Goal: Information Seeking & Learning: Learn about a topic

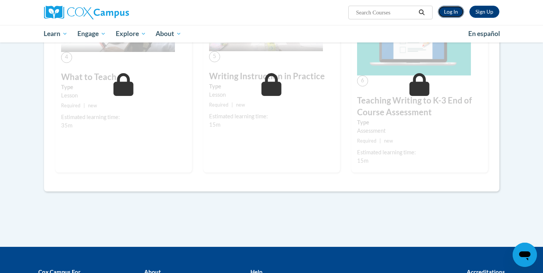
click at [457, 13] on link "Log In" at bounding box center [451, 12] width 26 height 12
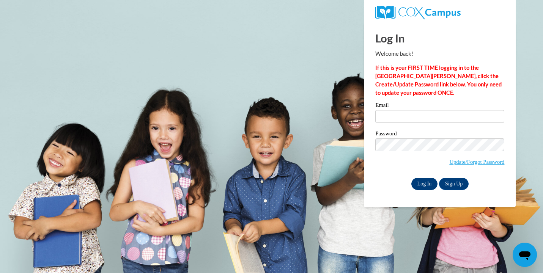
type input "[EMAIL_ADDRESS][DOMAIN_NAME]"
click at [427, 187] on input "Log In" at bounding box center [424, 184] width 27 height 12
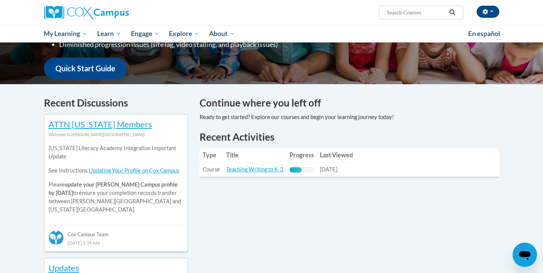
scroll to position [189, 0]
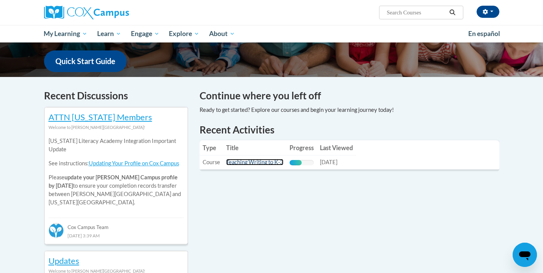
click at [274, 164] on link "Teaching Writing to K-3" at bounding box center [254, 162] width 57 height 6
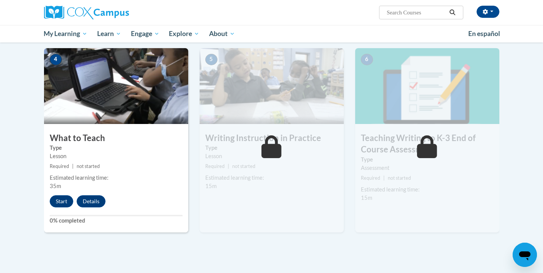
scroll to position [349, 0]
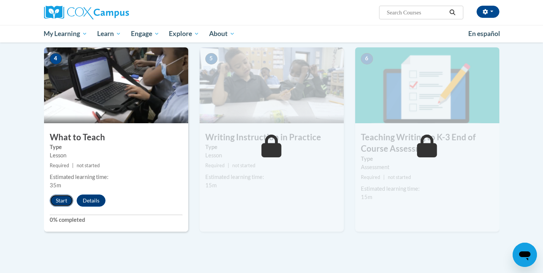
click at [64, 201] on button "Start" at bounding box center [62, 201] width 24 height 12
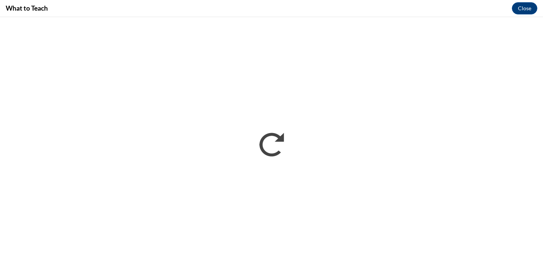
scroll to position [0, 0]
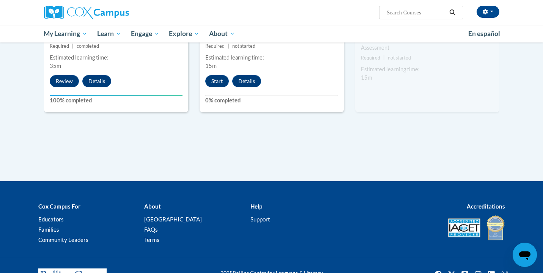
scroll to position [424, 0]
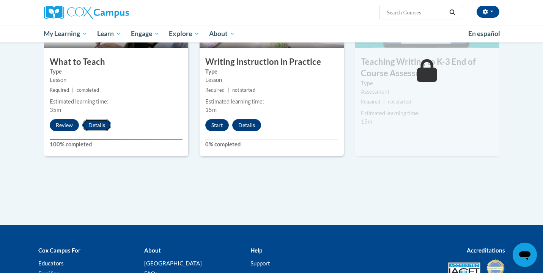
click at [97, 128] on button "Details" at bounding box center [96, 125] width 29 height 12
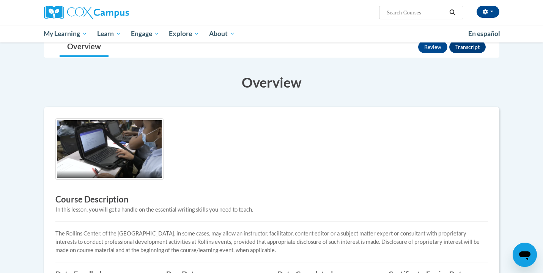
scroll to position [167, 0]
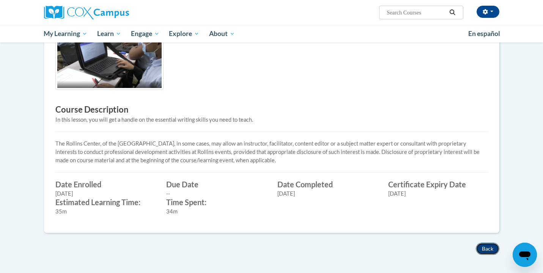
click at [487, 248] on button "Back" at bounding box center [488, 249] width 24 height 12
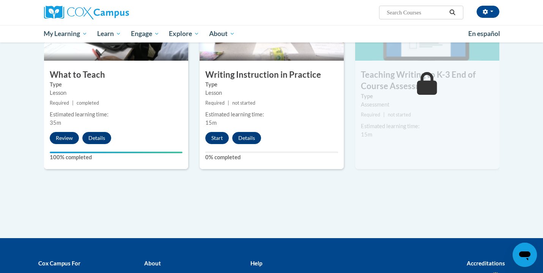
scroll to position [414, 0]
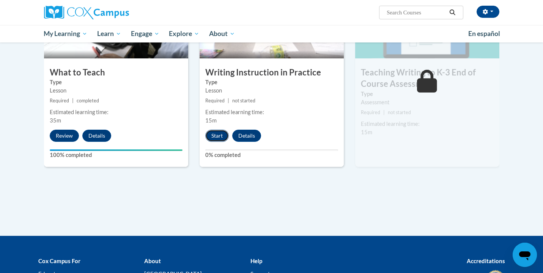
click at [222, 137] on button "Start" at bounding box center [217, 136] width 24 height 12
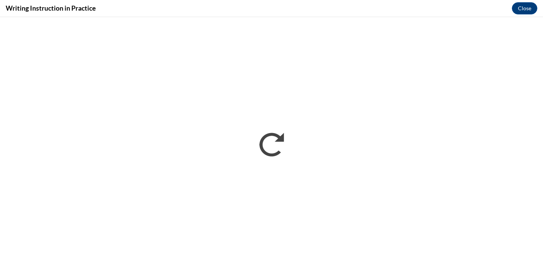
scroll to position [0, 0]
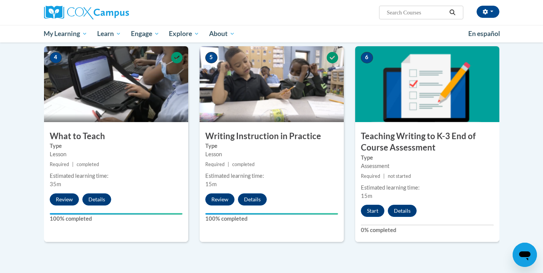
scroll to position [333, 0]
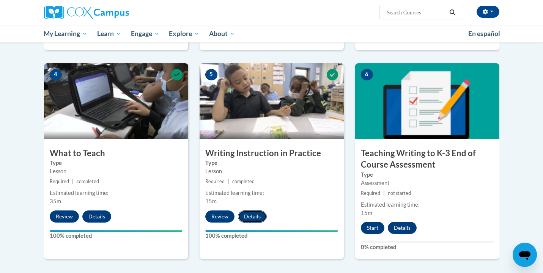
click at [251, 220] on button "Details" at bounding box center [252, 217] width 29 height 12
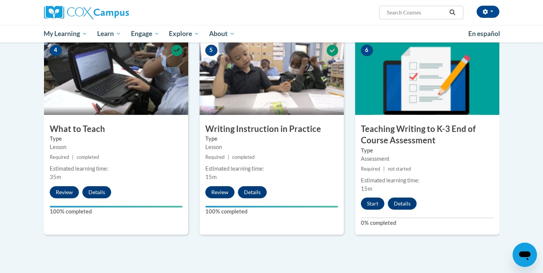
scroll to position [358, 0]
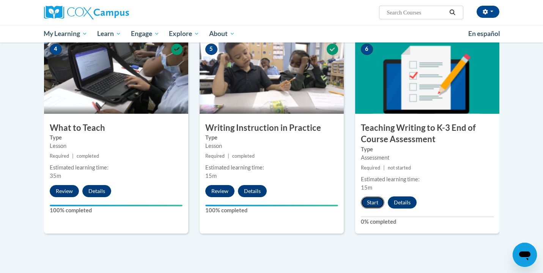
click at [375, 205] on button "Start" at bounding box center [373, 203] width 24 height 12
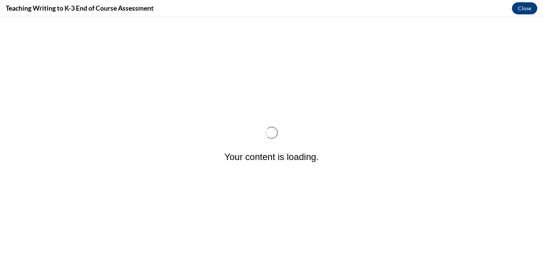
scroll to position [0, 0]
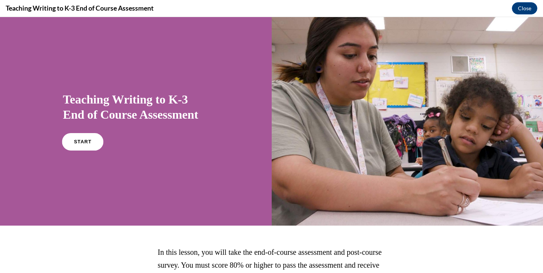
click at [90, 142] on span "START" at bounding box center [82, 142] width 17 height 6
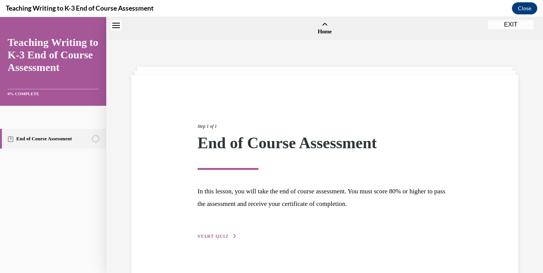
scroll to position [24, 0]
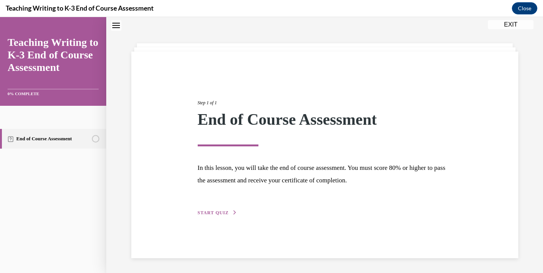
click at [213, 209] on button "START QUIZ" at bounding box center [217, 212] width 39 height 7
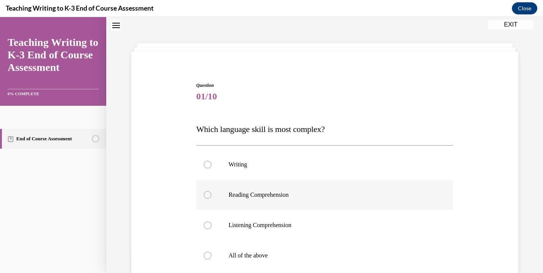
scroll to position [50, 0]
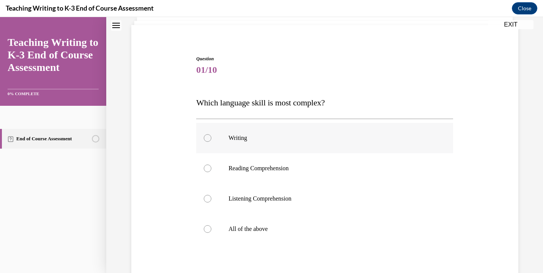
click at [275, 149] on label "Writing" at bounding box center [324, 138] width 257 height 30
click at [211, 142] on input "Writing" at bounding box center [208, 138] width 8 height 8
radio input "true"
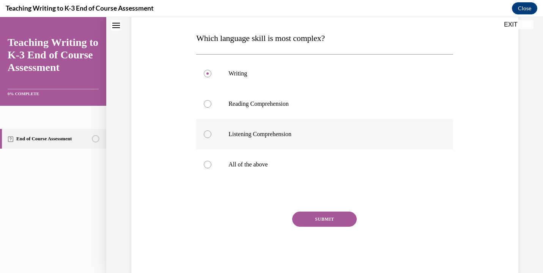
scroll to position [115, 0]
click at [314, 216] on button "SUBMIT" at bounding box center [324, 218] width 65 height 15
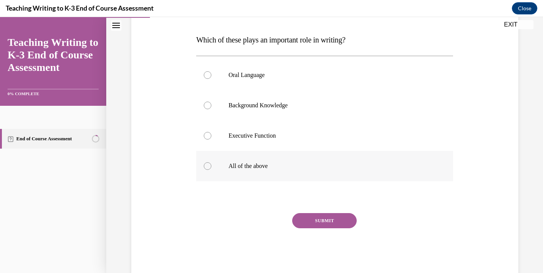
click at [208, 167] on div at bounding box center [208, 166] width 8 height 8
click at [208, 167] on input "All of the above" at bounding box center [208, 166] width 8 height 8
radio input "true"
click at [300, 218] on button "SUBMIT" at bounding box center [324, 220] width 65 height 15
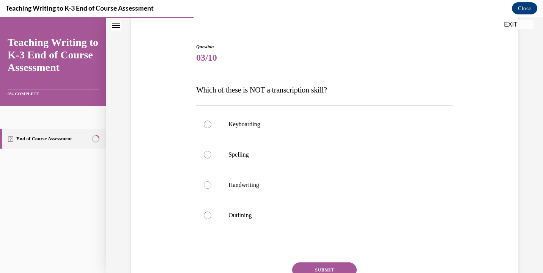
scroll to position [64, 0]
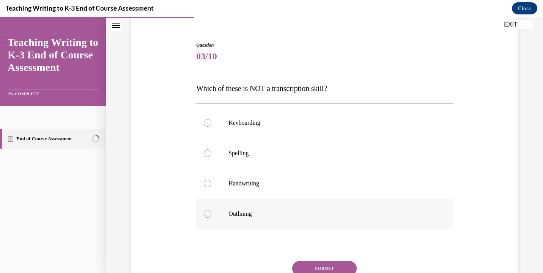
click at [210, 212] on div at bounding box center [208, 214] width 8 height 8
click at [210, 212] on input "Outlining" at bounding box center [208, 214] width 8 height 8
radio input "true"
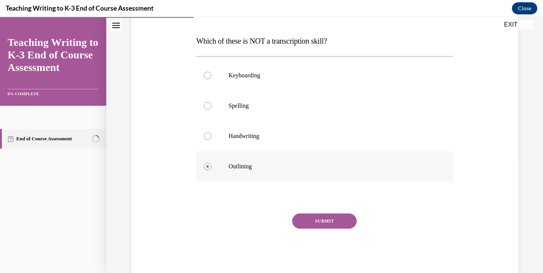
scroll to position [113, 0]
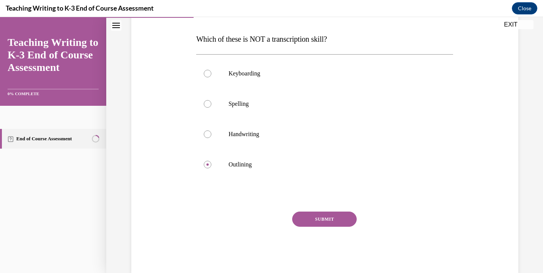
click at [299, 217] on button "SUBMIT" at bounding box center [324, 219] width 65 height 15
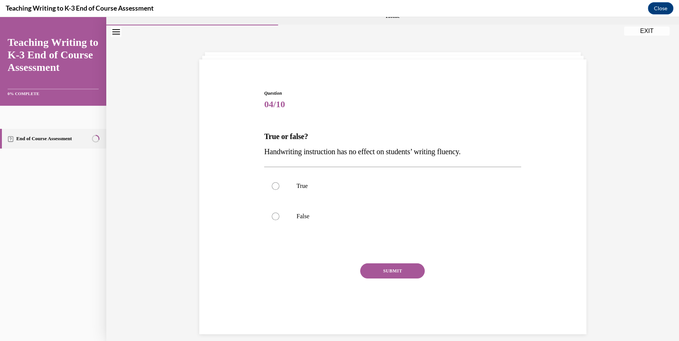
scroll to position [16, 0]
click at [290, 206] on label "False" at bounding box center [392, 216] width 257 height 30
click at [279, 212] on input "False" at bounding box center [276, 216] width 8 height 8
radio input "true"
click at [376, 271] on button "SUBMIT" at bounding box center [392, 270] width 65 height 15
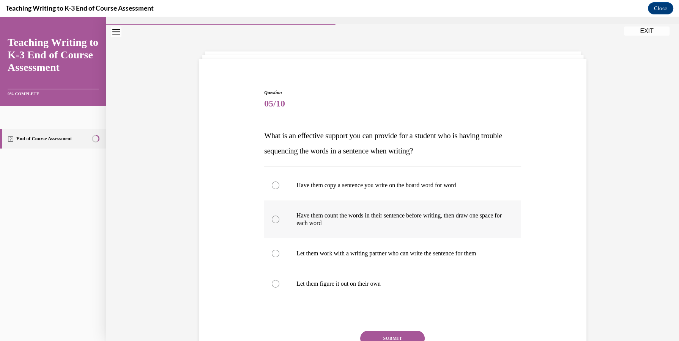
click at [374, 221] on p "Have them count the words in their sentence before writing, then draw one space…" at bounding box center [399, 219] width 206 height 15
click at [279, 221] on input "Have them count the words in their sentence before writing, then draw one space…" at bounding box center [276, 220] width 8 height 8
radio input "true"
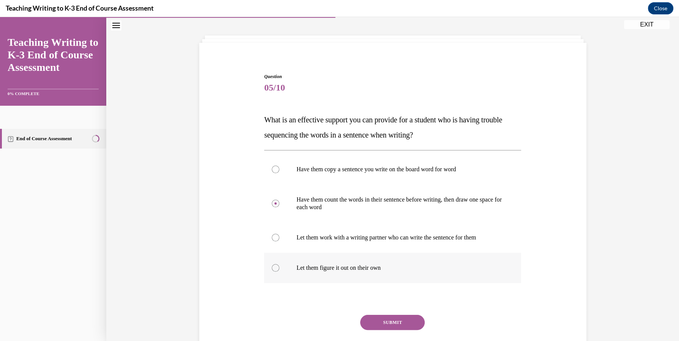
scroll to position [38, 0]
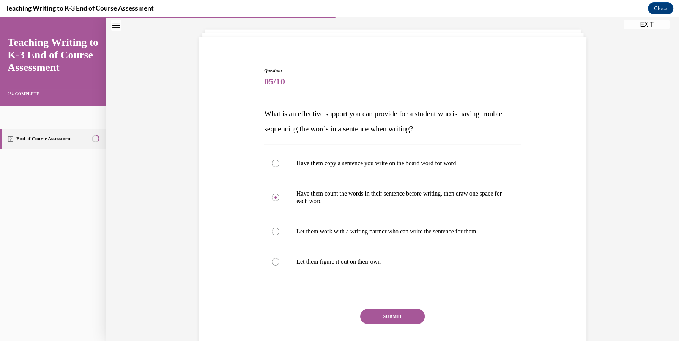
click at [392, 273] on button "SUBMIT" at bounding box center [392, 316] width 65 height 15
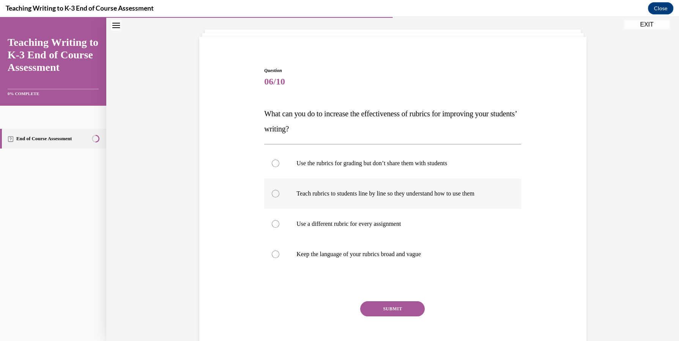
click at [363, 200] on label "Teach rubrics to students line by line so they understand how to use them" at bounding box center [392, 194] width 257 height 30
click at [279, 198] on input "Teach rubrics to students line by line so they understand how to use them" at bounding box center [276, 194] width 8 height 8
radio input "true"
click at [387, 273] on button "SUBMIT" at bounding box center [392, 309] width 65 height 15
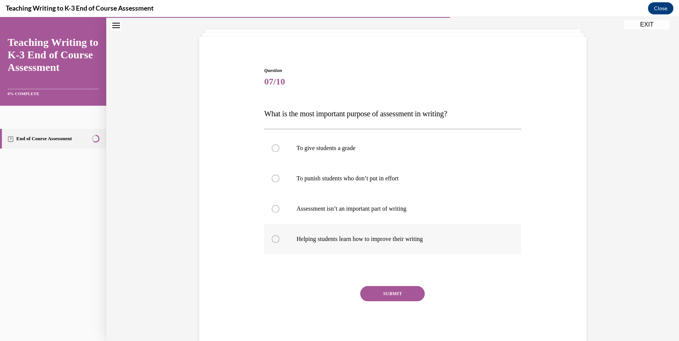
click at [361, 245] on label "Helping students learn how to improve their writing" at bounding box center [392, 239] width 257 height 30
click at [279, 243] on input "Helping students learn how to improve their writing" at bounding box center [276, 240] width 8 height 8
radio input "true"
click at [384, 273] on button "SUBMIT" at bounding box center [392, 293] width 65 height 15
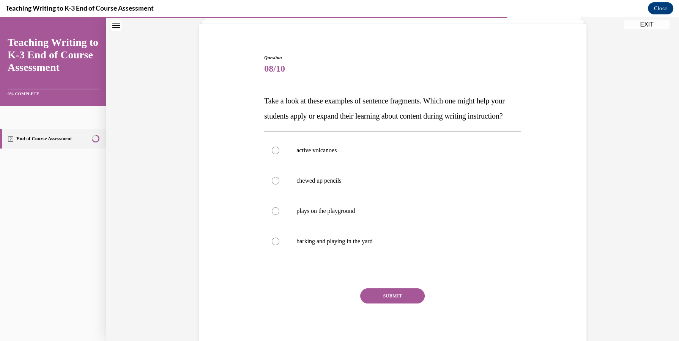
scroll to position [50, 0]
click at [362, 167] on label "active volcanoes" at bounding box center [392, 151] width 257 height 30
click at [279, 155] on input "active volcanoes" at bounding box center [276, 152] width 8 height 8
radio input "true"
click at [405, 273] on button "SUBMIT" at bounding box center [392, 296] width 65 height 15
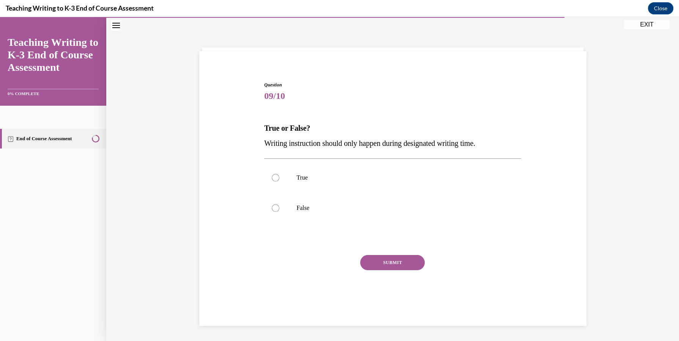
scroll to position [24, 0]
click at [338, 206] on p "False" at bounding box center [399, 209] width 206 height 8
click at [279, 206] on input "False" at bounding box center [276, 209] width 8 height 8
radio input "true"
click at [392, 266] on button "SUBMIT" at bounding box center [392, 262] width 65 height 15
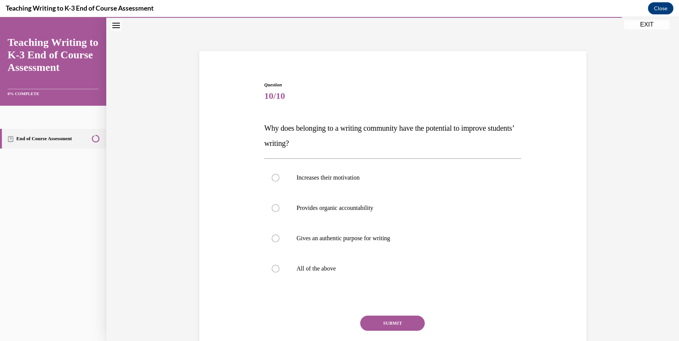
click at [392, 266] on p "All of the above" at bounding box center [399, 269] width 206 height 8
click at [279, 266] on input "All of the above" at bounding box center [276, 269] width 8 height 8
radio input "true"
click at [398, 273] on button "SUBMIT" at bounding box center [392, 323] width 65 height 15
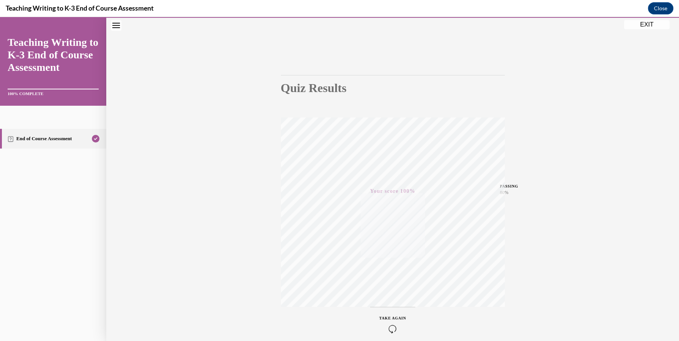
scroll to position [0, 0]
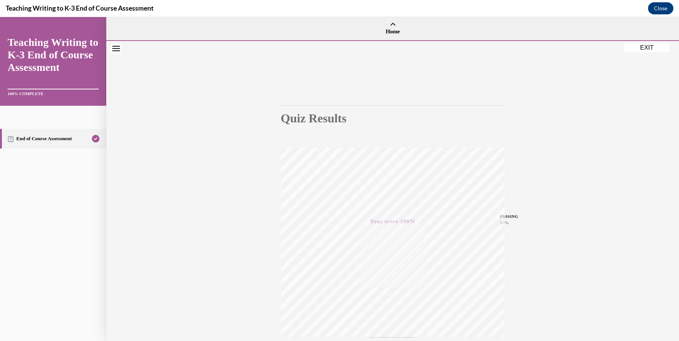
click at [543, 46] on button "EXIT" at bounding box center [647, 47] width 46 height 9
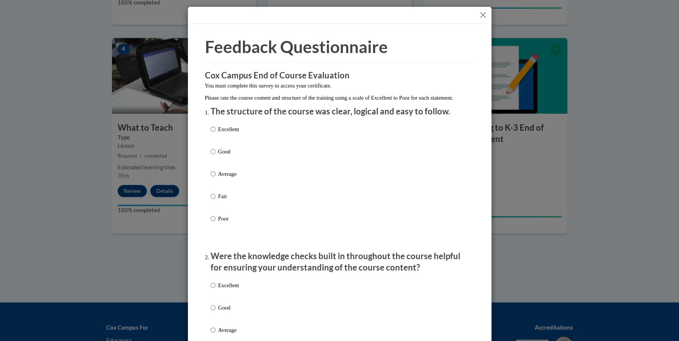
click at [227, 134] on p "Excellent" at bounding box center [228, 129] width 21 height 8
click at [216, 134] on input "Excellent" at bounding box center [213, 129] width 5 height 8
radio input "true"
click at [224, 273] on p "Excellent" at bounding box center [228, 286] width 21 height 8
click at [216, 273] on input "Excellent" at bounding box center [213, 286] width 5 height 8
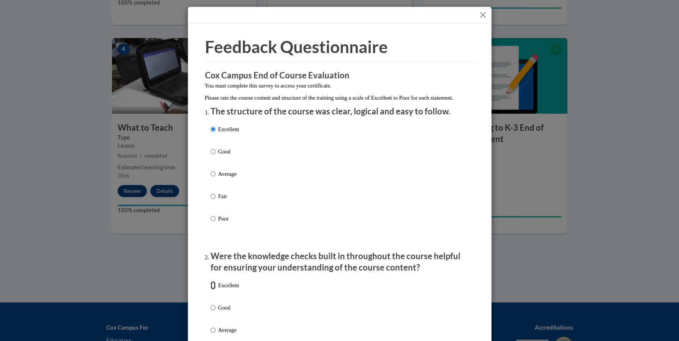
radio input "true"
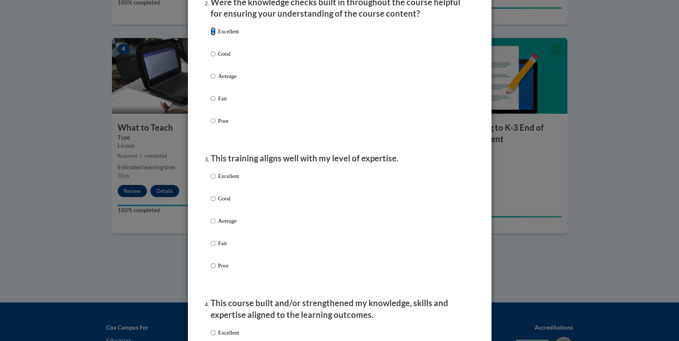
scroll to position [262, 0]
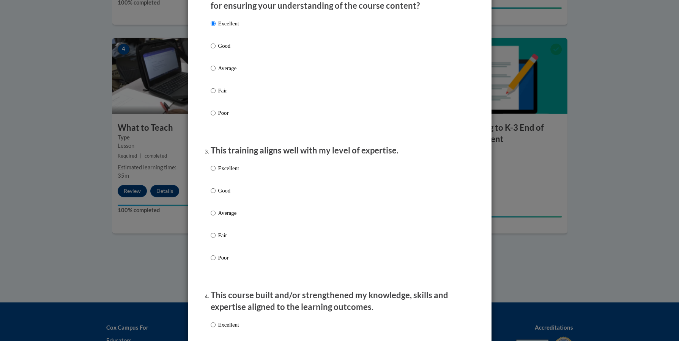
click at [237, 181] on label "Excellent" at bounding box center [225, 174] width 28 height 20
click at [216, 173] on input "Excellent" at bounding box center [213, 168] width 5 height 8
radio input "true"
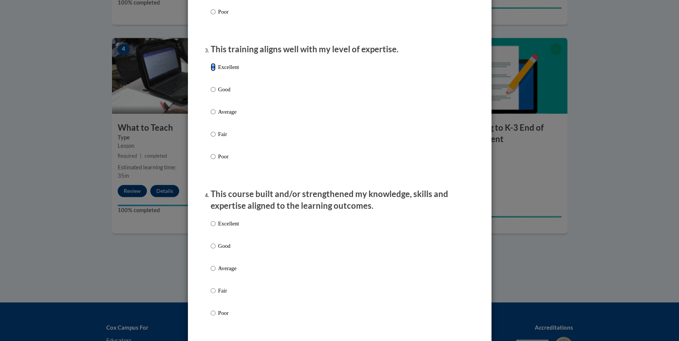
scroll to position [365, 0]
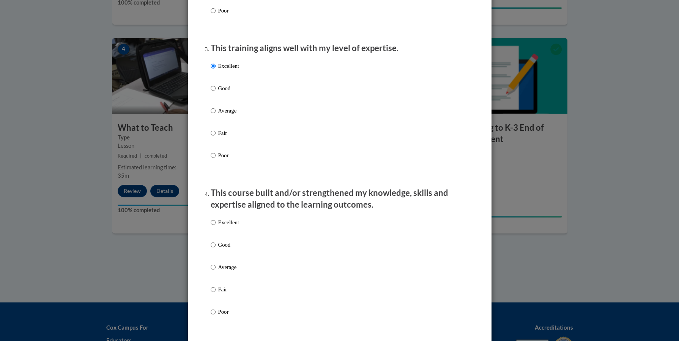
click at [249, 235] on div "Excellent Good Average Fair Poor" at bounding box center [340, 277] width 258 height 124
click at [240, 229] on div "Excellent Good Average Fair Poor" at bounding box center [340, 277] width 258 height 124
click at [229, 227] on p "Excellent" at bounding box center [228, 223] width 21 height 8
click at [216, 227] on input "Excellent" at bounding box center [213, 223] width 5 height 8
radio input "true"
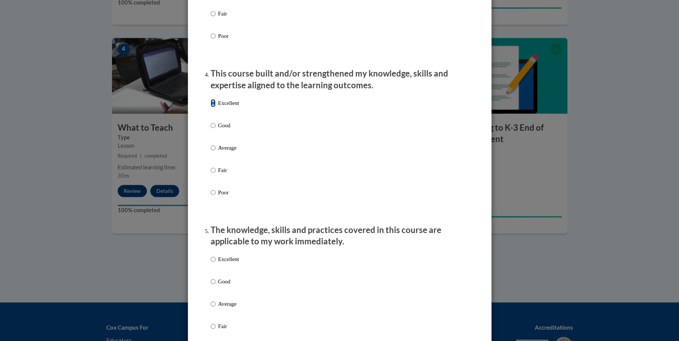
scroll to position [485, 0]
click at [223, 263] on p "Excellent" at bounding box center [228, 259] width 21 height 8
click at [216, 263] on input "Excellent" at bounding box center [213, 259] width 5 height 8
radio input "true"
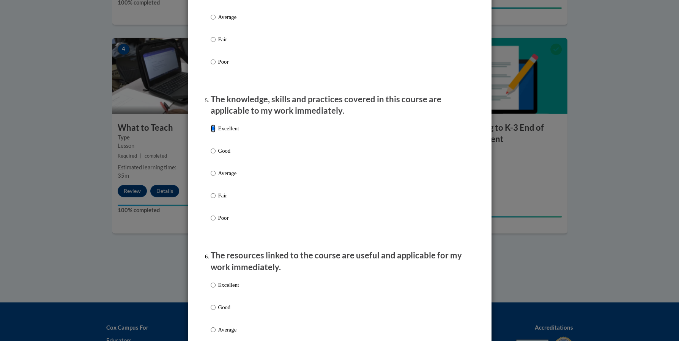
scroll to position [617, 0]
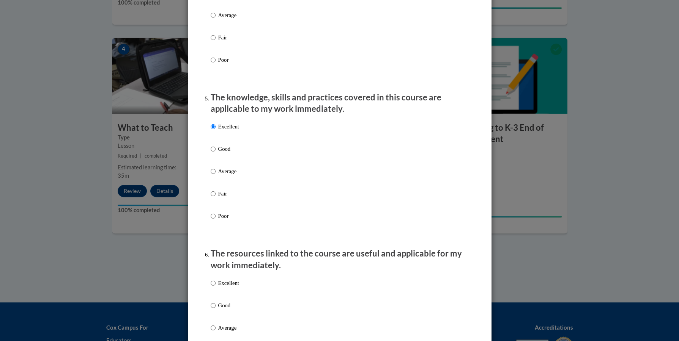
click at [227, 273] on p "Excellent" at bounding box center [228, 283] width 21 height 8
click at [216, 273] on input "Excellent" at bounding box center [213, 283] width 5 height 8
radio input "true"
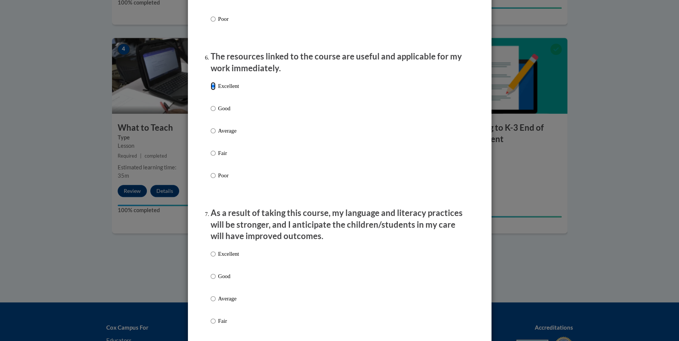
scroll to position [826, 0]
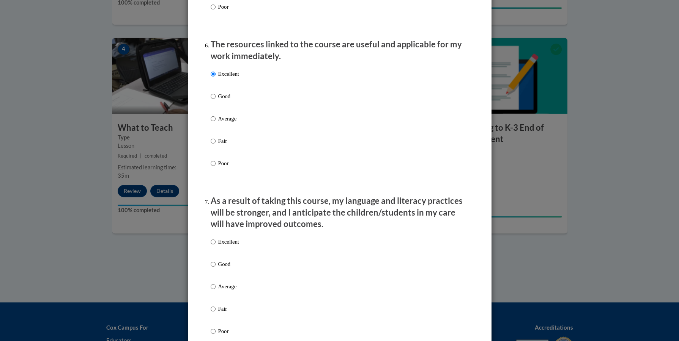
click at [228, 246] on p "Excellent" at bounding box center [228, 242] width 21 height 8
click at [216, 246] on input "Excellent" at bounding box center [213, 242] width 5 height 8
radio input "true"
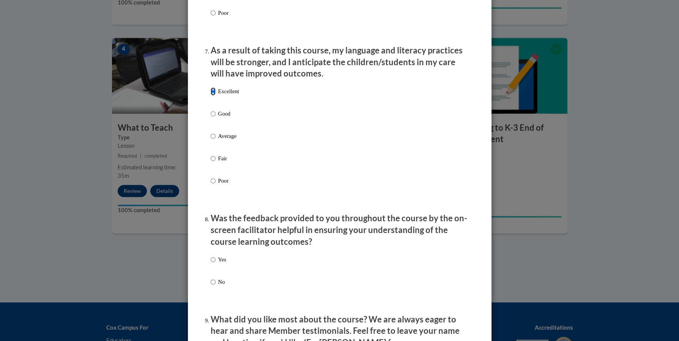
scroll to position [976, 0]
click at [225, 265] on p "Yes" at bounding box center [222, 260] width 8 height 8
click at [216, 265] on input "Yes" at bounding box center [213, 260] width 5 height 8
radio input "true"
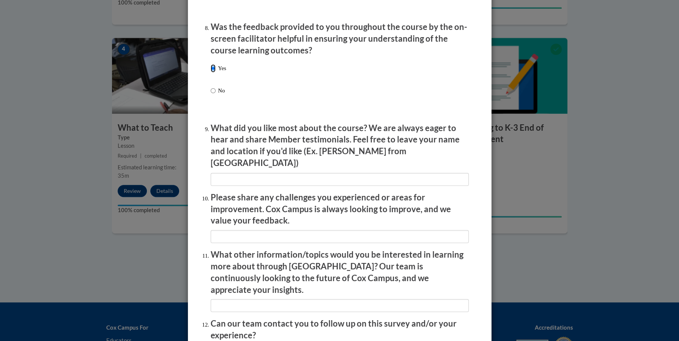
scroll to position [1238, 0]
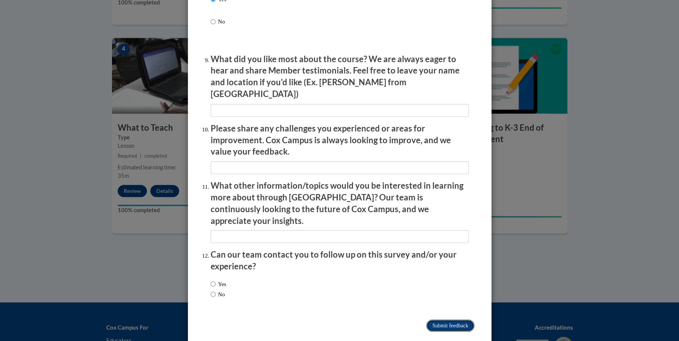
click at [455, 273] on input "Submit feedback" at bounding box center [450, 326] width 48 height 12
